Goal: Task Accomplishment & Management: Manage account settings

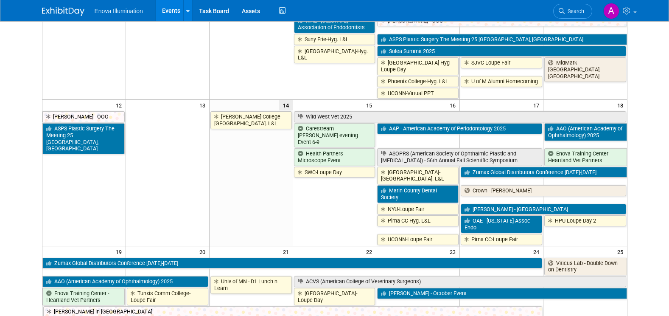
scroll to position [255, 0]
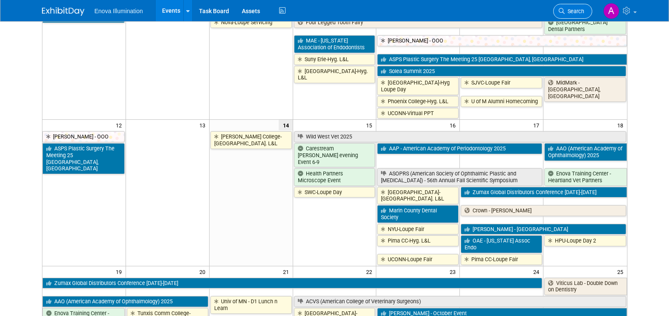
click at [572, 11] on span "Search" at bounding box center [575, 11] width 20 height 6
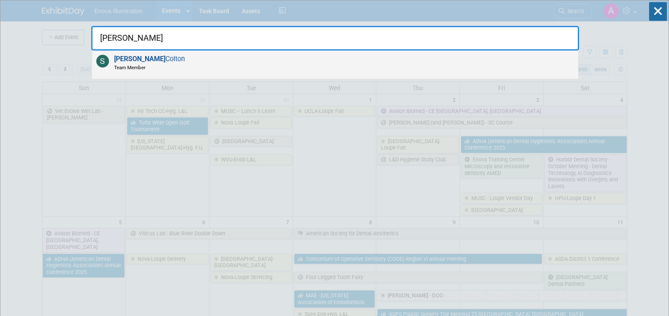
type input "[PERSON_NAME]"
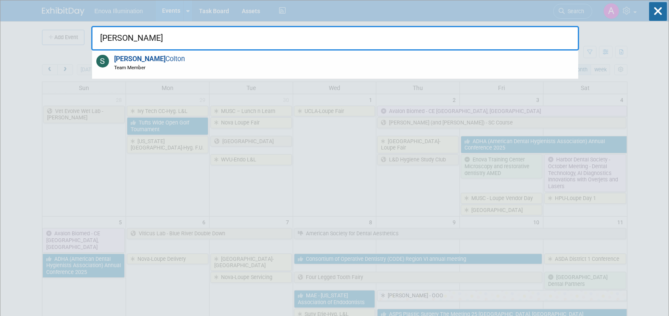
click at [143, 61] on span "[PERSON_NAME] Team Member" at bounding box center [148, 63] width 73 height 16
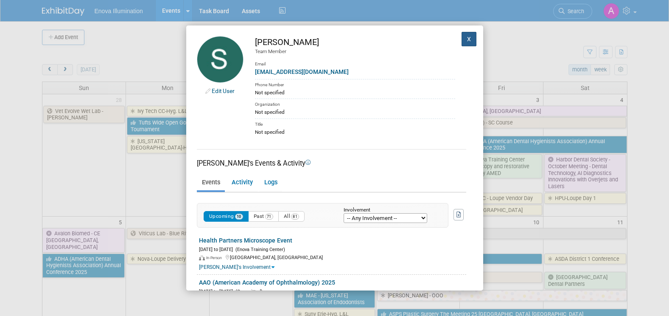
click at [465, 40] on button "X" at bounding box center [469, 39] width 15 height 14
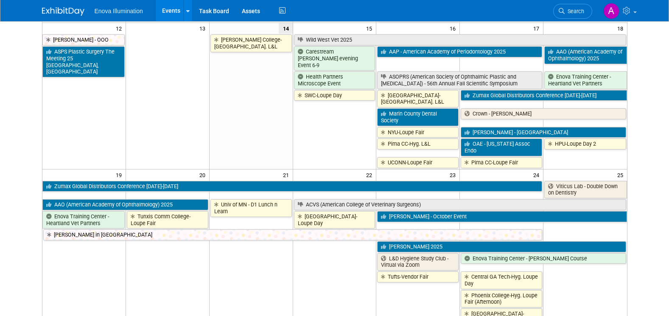
scroll to position [350, 0]
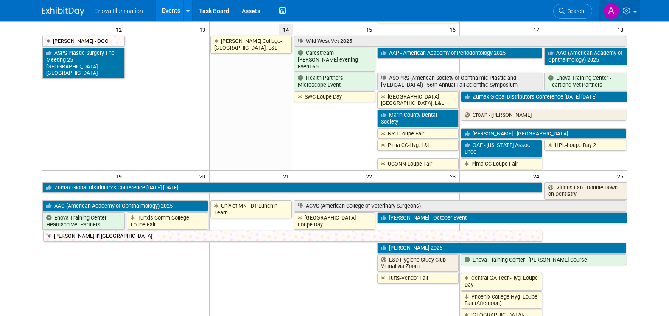
click at [628, 14] on icon at bounding box center [628, 11] width 10 height 8
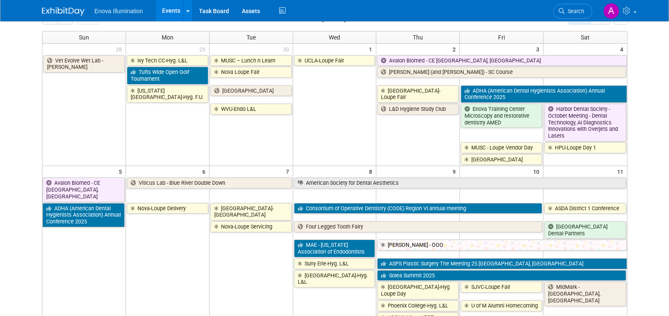
scroll to position [0, 0]
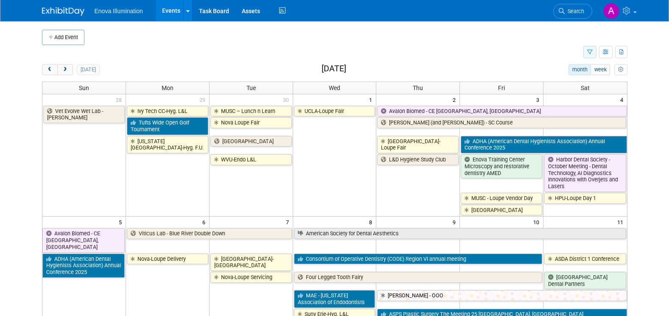
click at [589, 52] on icon "button" at bounding box center [590, 53] width 6 height 6
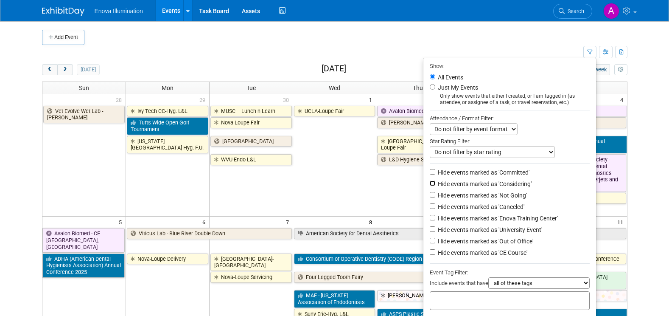
click at [430, 186] on input "Hide events marked as 'Considering'" at bounding box center [433, 183] width 6 height 6
checkbox input "true"
click at [430, 197] on input "Hide events marked as 'Not Going'" at bounding box center [433, 195] width 6 height 6
checkbox input "true"
click at [430, 208] on input "Hide events marked as 'Canceled'" at bounding box center [433, 206] width 6 height 6
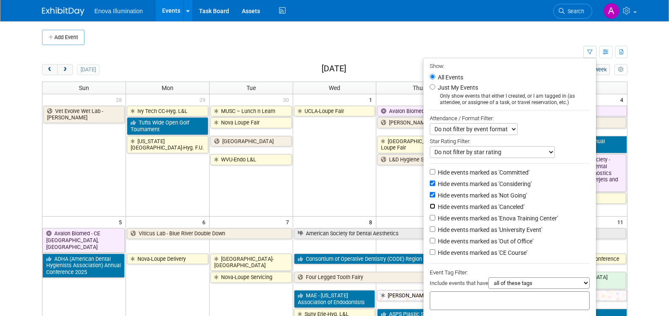
checkbox input "true"
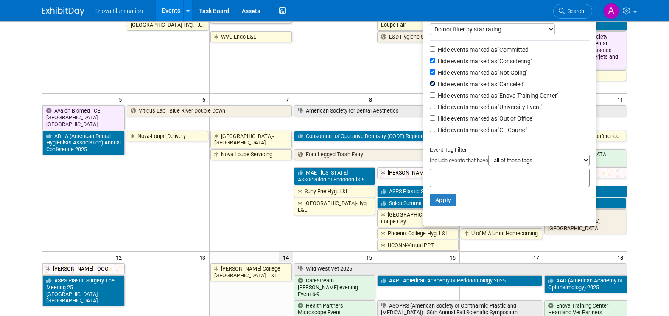
scroll to position [127, 0]
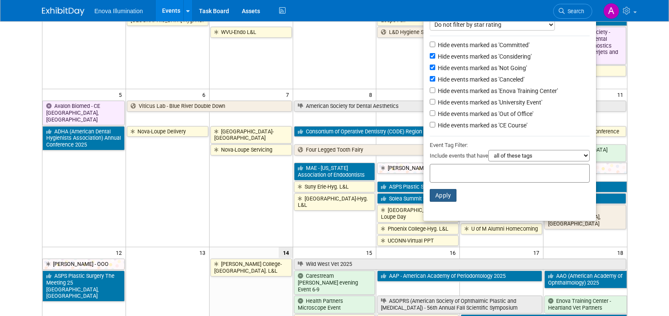
click at [437, 200] on button "Apply" at bounding box center [443, 195] width 27 height 13
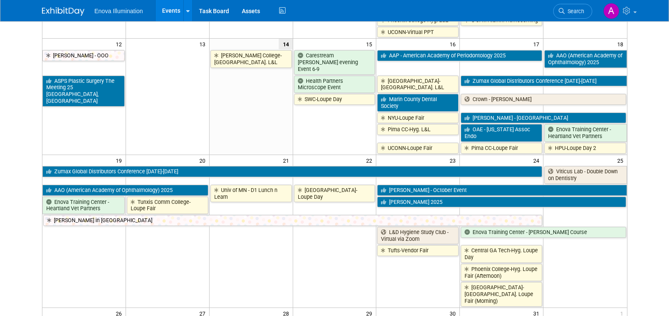
scroll to position [270, 0]
